Goal: Transaction & Acquisition: Purchase product/service

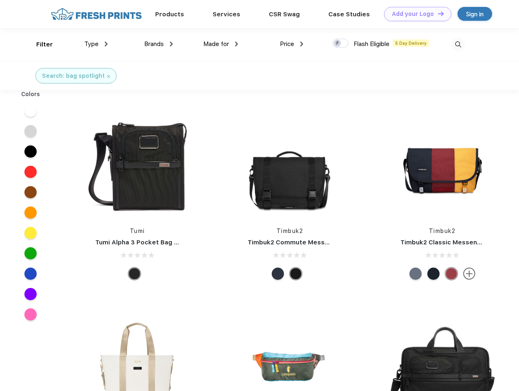
click at [415, 14] on link "Add your Logo Design Tool" at bounding box center [417, 14] width 67 height 14
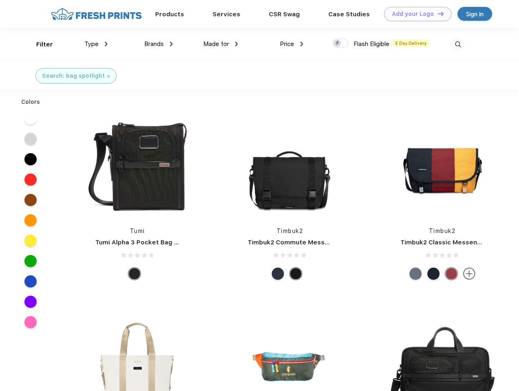
click at [0, 0] on div "Design Tool" at bounding box center [0, 0] width 0 height 0
click at [437, 13] on link "Add your Logo Design Tool" at bounding box center [417, 14] width 67 height 14
click at [39, 44] on div "Filter" at bounding box center [44, 44] width 17 height 9
click at [96, 44] on span "Type" at bounding box center [91, 43] width 14 height 7
click at [159, 44] on span "Brands" at bounding box center [154, 43] width 20 height 7
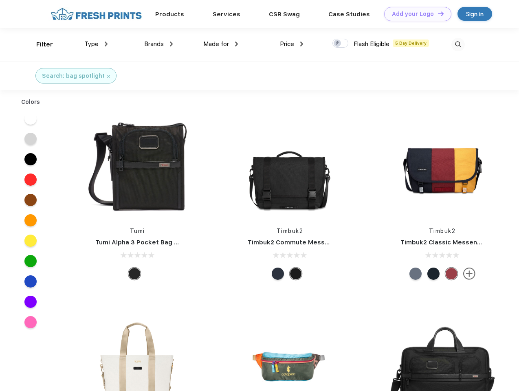
click at [221, 44] on span "Made for" at bounding box center [216, 43] width 26 height 7
click at [292, 44] on span "Price" at bounding box center [287, 43] width 14 height 7
click at [341, 44] on div at bounding box center [341, 43] width 16 height 9
click at [338, 44] on input "checkbox" at bounding box center [335, 40] width 5 height 5
click at [458, 44] on img at bounding box center [458, 44] width 13 height 13
